Goal: Information Seeking & Learning: Compare options

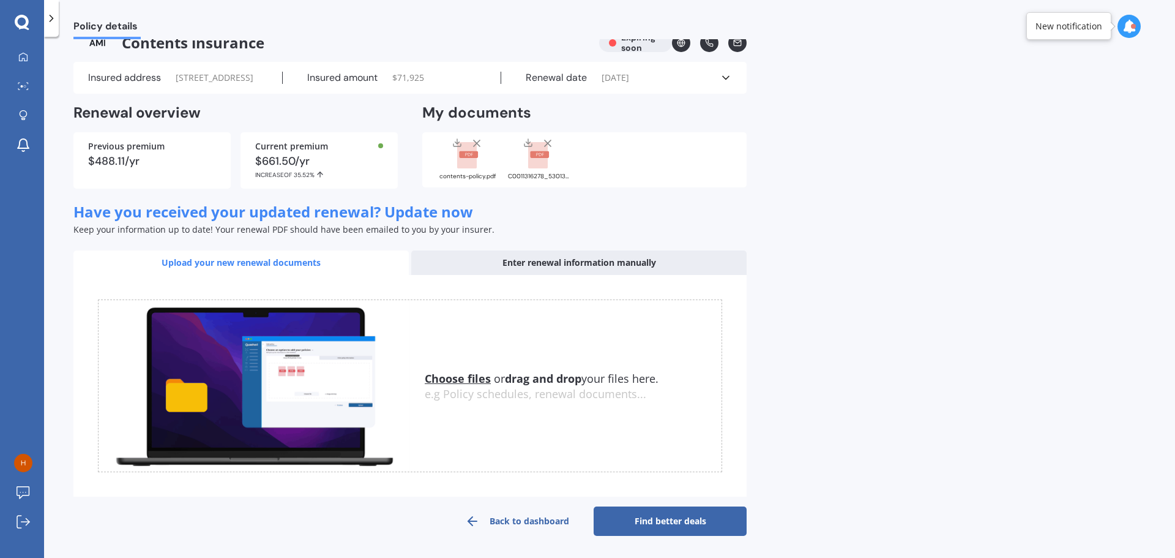
scroll to position [32, 0]
click at [686, 530] on link "Find better deals" at bounding box center [670, 520] width 153 height 29
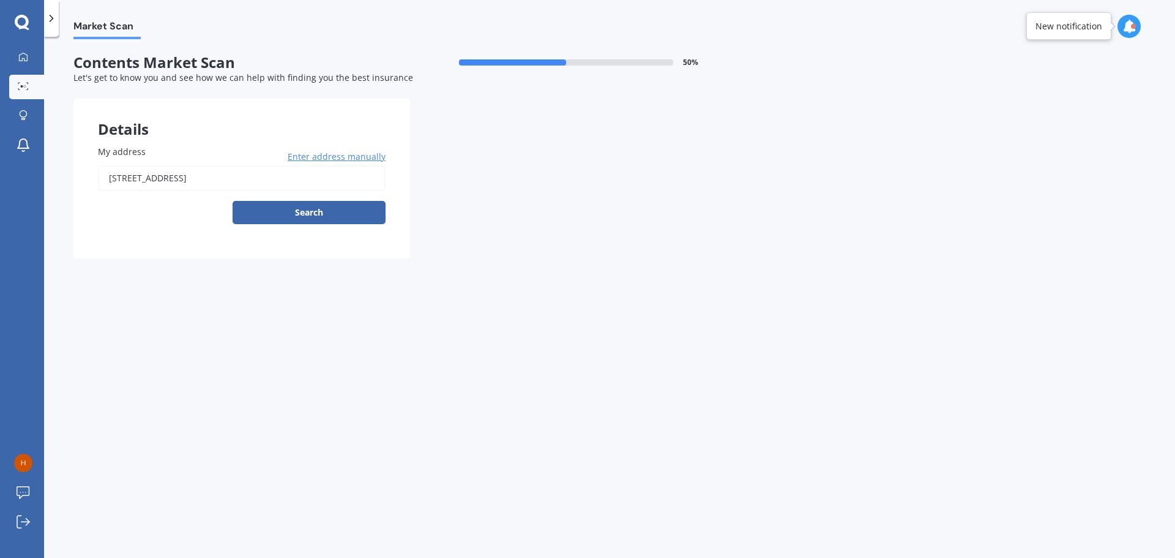
click at [334, 215] on button "Search" at bounding box center [309, 212] width 153 height 23
click at [217, 163] on div "My address [STREET_ADDRESS] Enter address manually Search Select a match from t…" at bounding box center [242, 184] width 288 height 79
click at [211, 175] on input "[STREET_ADDRESS]" at bounding box center [242, 178] width 288 height 26
type input "[STREET_ADDRESS]"
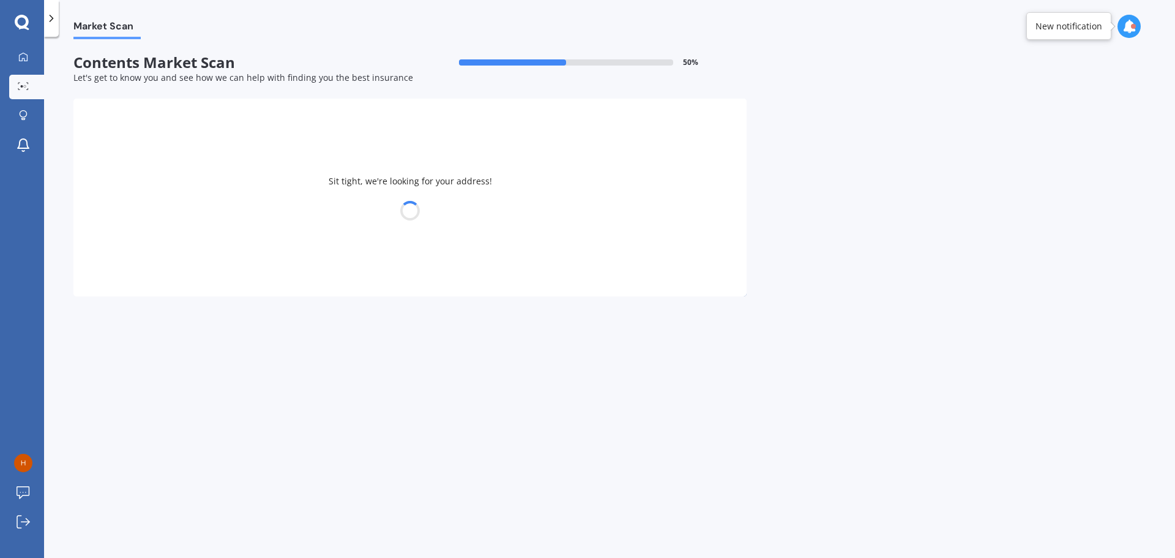
select select "23"
select select "02"
select select "1982"
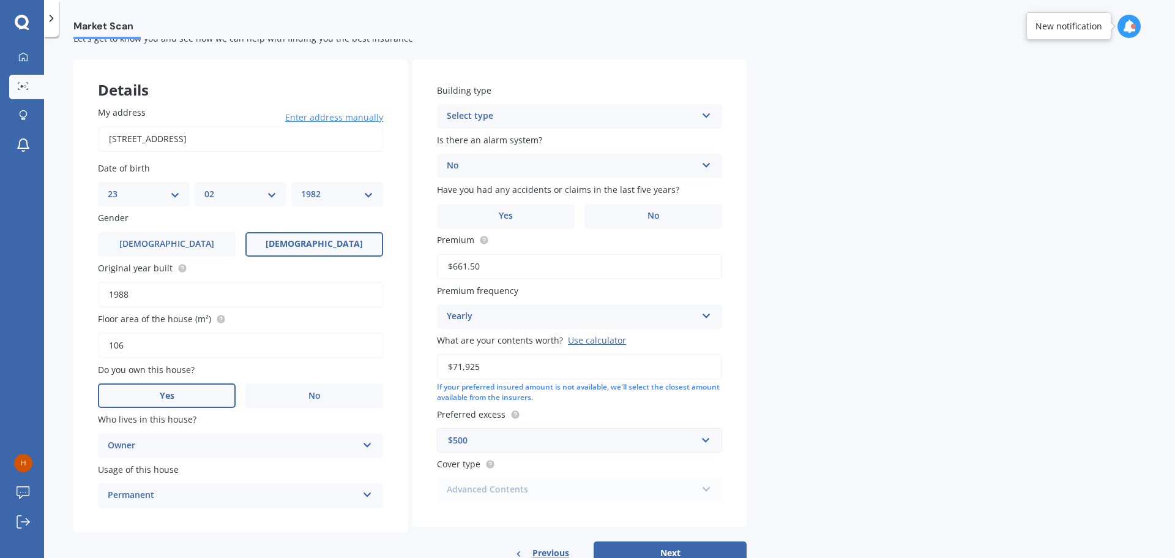
scroll to position [78, 0]
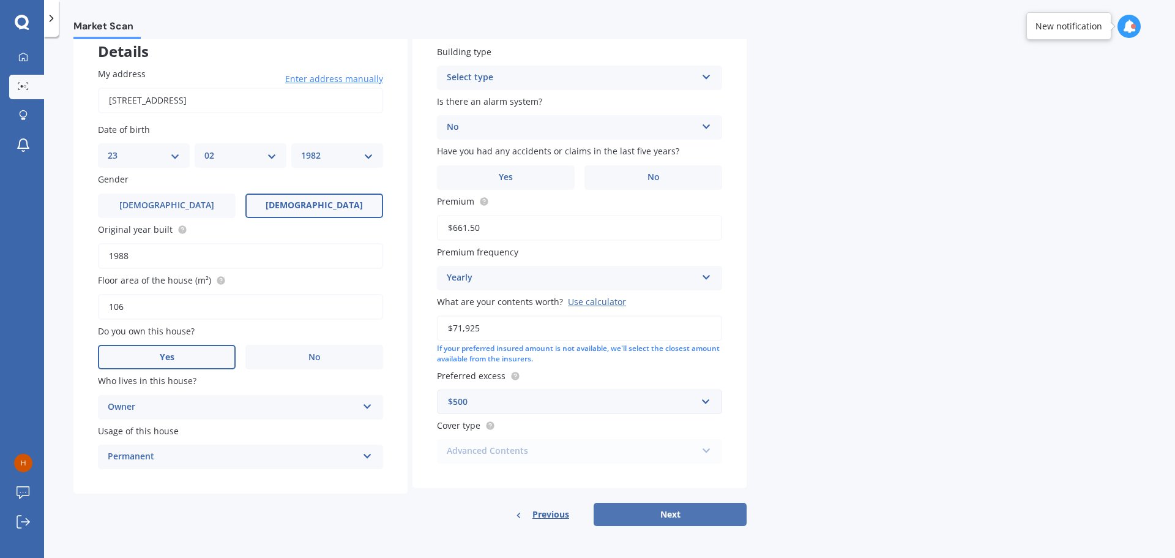
click at [686, 517] on button "Next" at bounding box center [670, 513] width 153 height 23
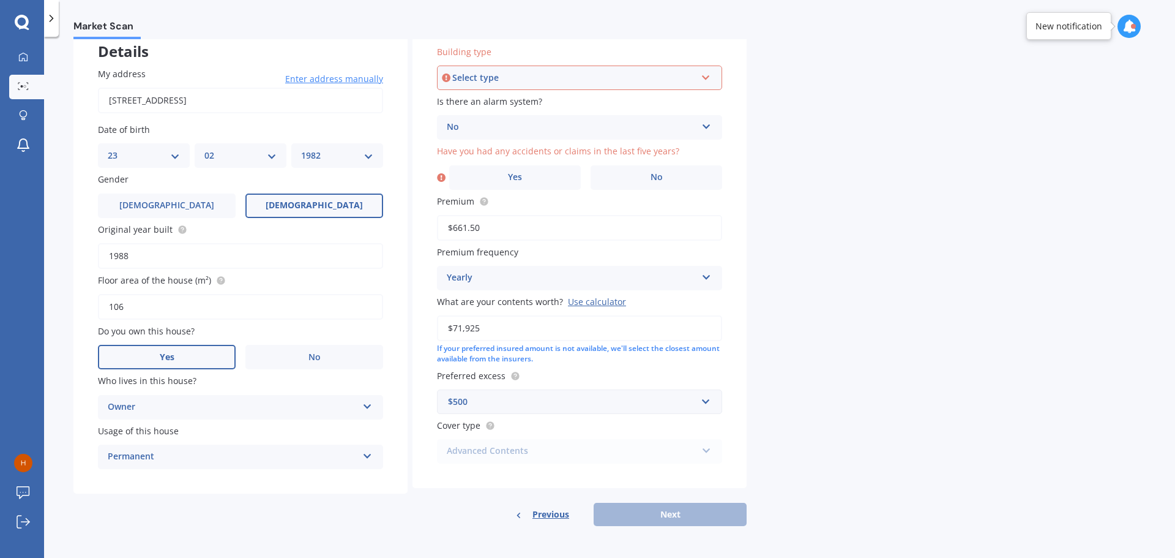
click at [500, 83] on div "Select type" at bounding box center [574, 77] width 244 height 13
click at [502, 108] on div "Freestanding" at bounding box center [579, 101] width 283 height 22
click at [652, 177] on span "No" at bounding box center [657, 177] width 12 height 10
click at [0, 0] on input "No" at bounding box center [0, 0] width 0 height 0
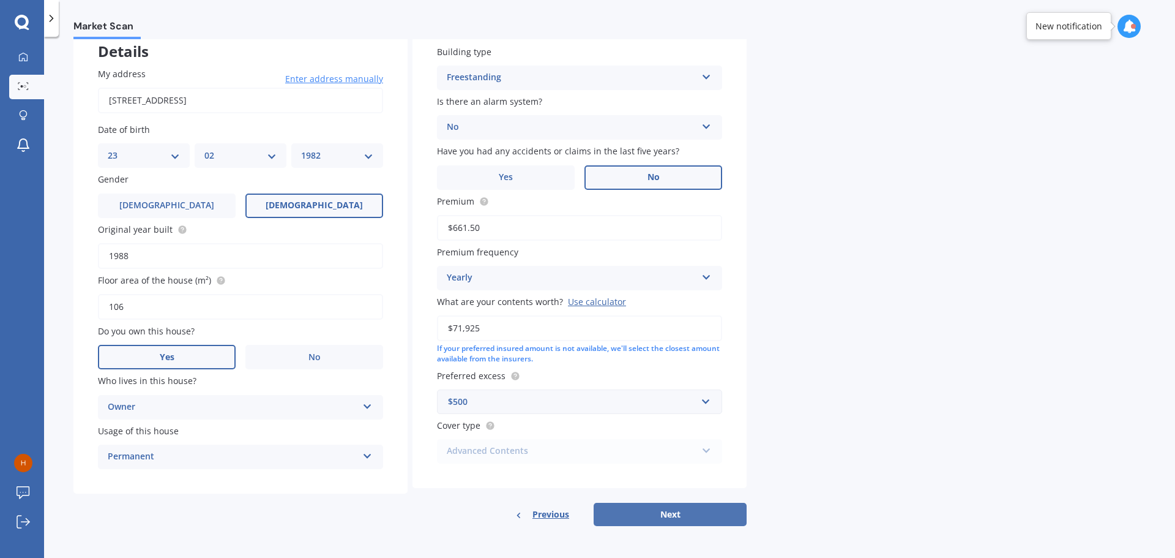
click at [701, 512] on button "Next" at bounding box center [670, 513] width 153 height 23
select select "23"
select select "02"
select select "1982"
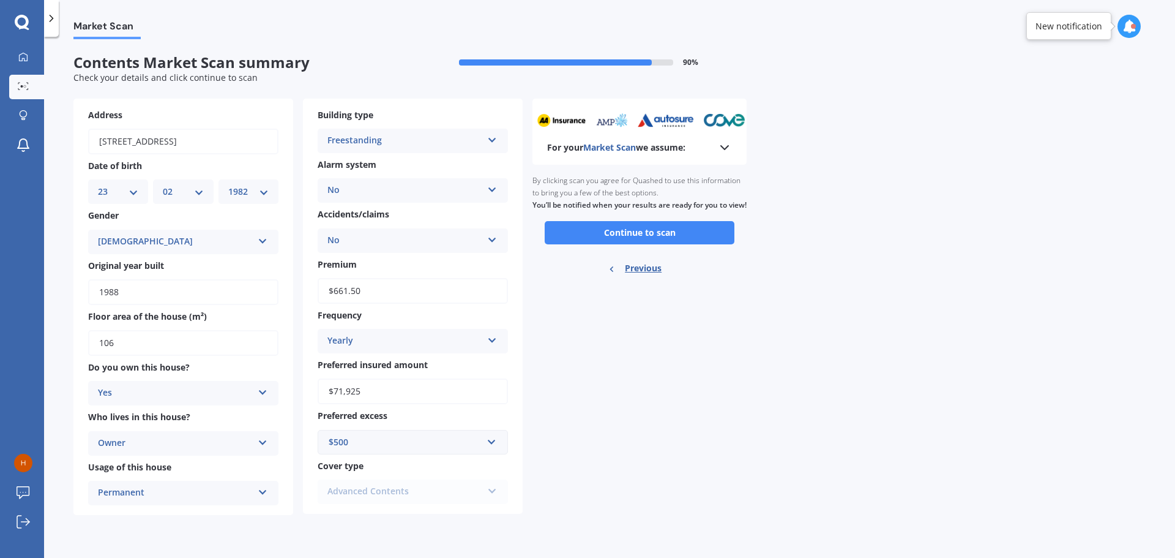
scroll to position [0, 0]
click at [634, 244] on button "Continue to scan" at bounding box center [640, 232] width 190 height 23
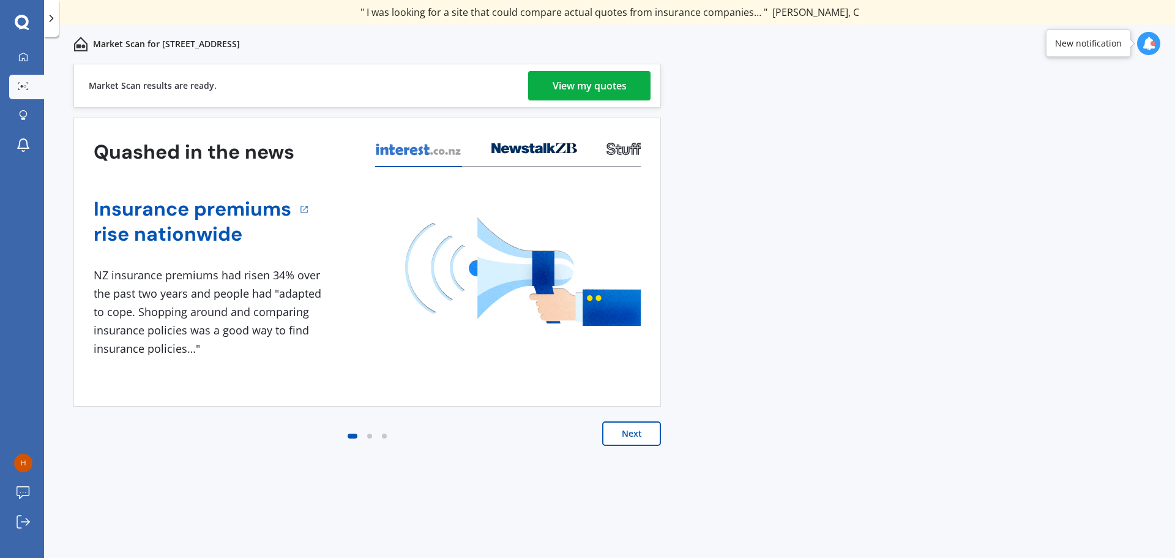
click at [598, 91] on div "View my quotes" at bounding box center [590, 85] width 74 height 29
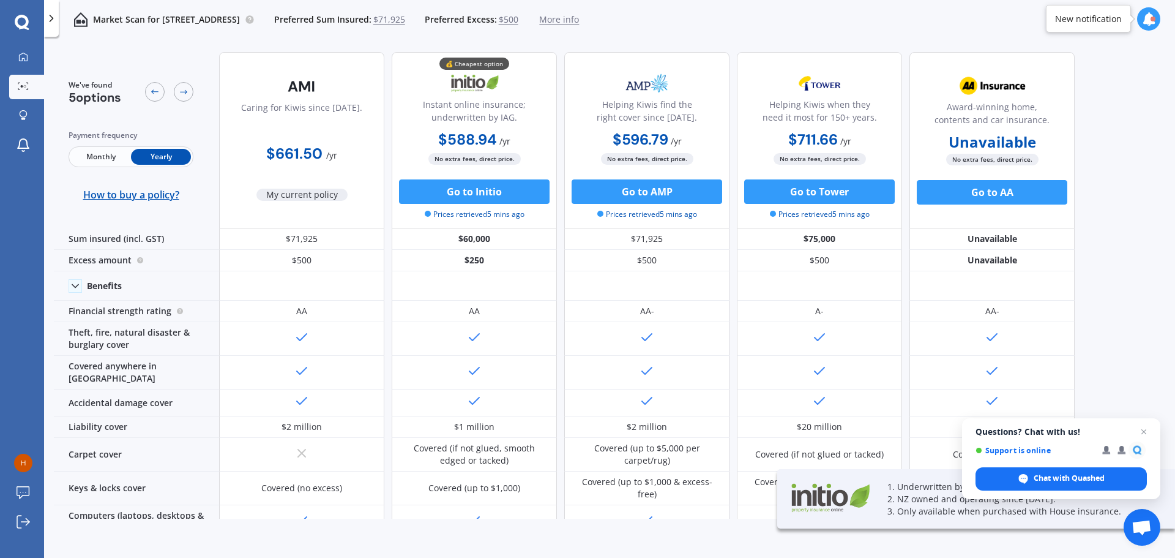
click at [1110, 229] on div "We've found 5 options Payment frequency Monthly Yearly How to buy a policy? Car…" at bounding box center [614, 280] width 1121 height 476
